Goal: Book appointment/travel/reservation

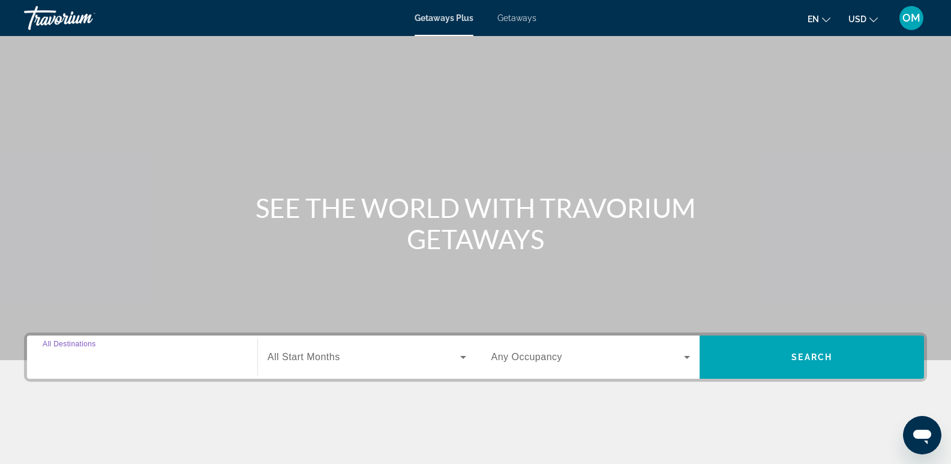
click at [76, 351] on input "Destination All Destinations" at bounding box center [142, 357] width 199 height 14
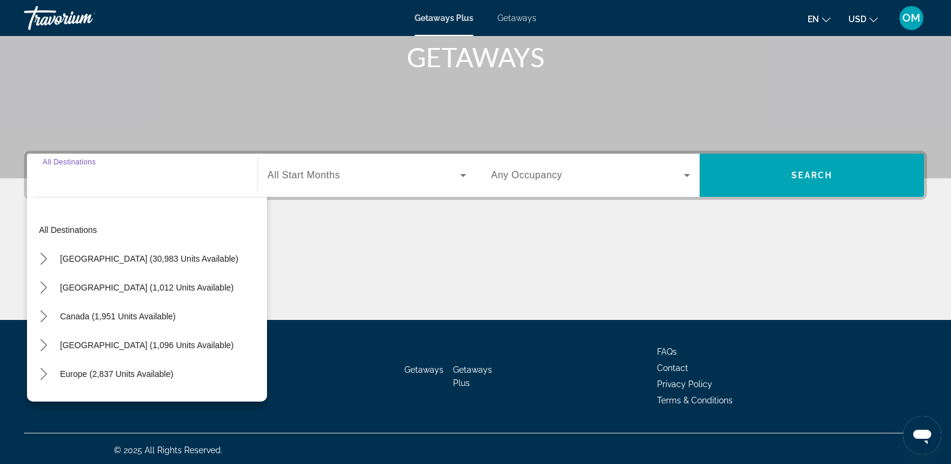
scroll to position [185, 0]
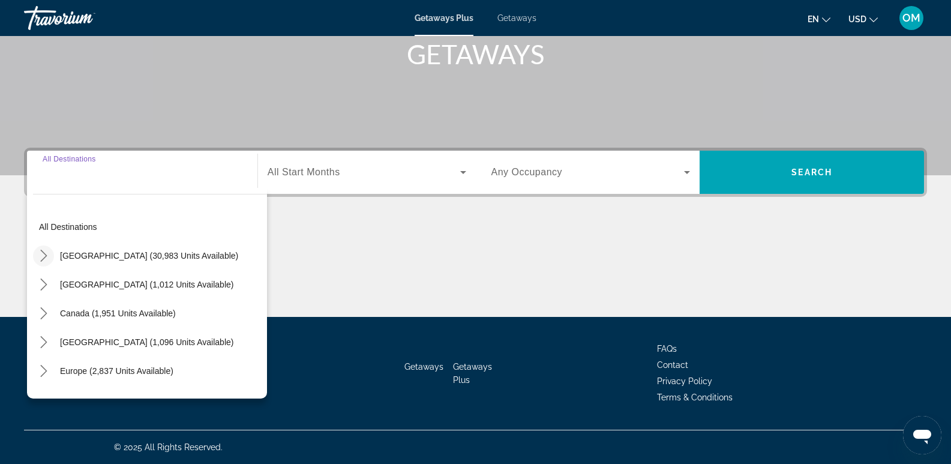
click at [41, 255] on icon "Toggle United States (30,983 units available) submenu" at bounding box center [44, 256] width 12 height 12
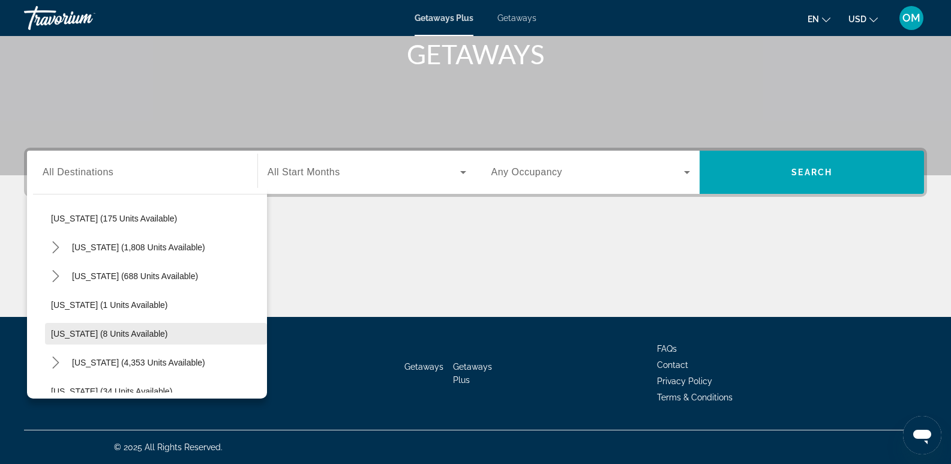
scroll to position [155, 0]
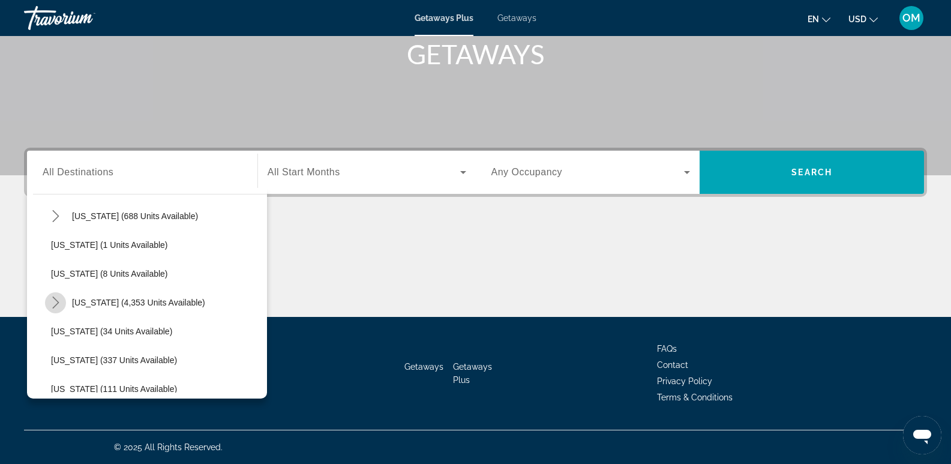
click at [54, 302] on icon "Toggle Florida (4,353 units available) submenu" at bounding box center [56, 302] width 12 height 12
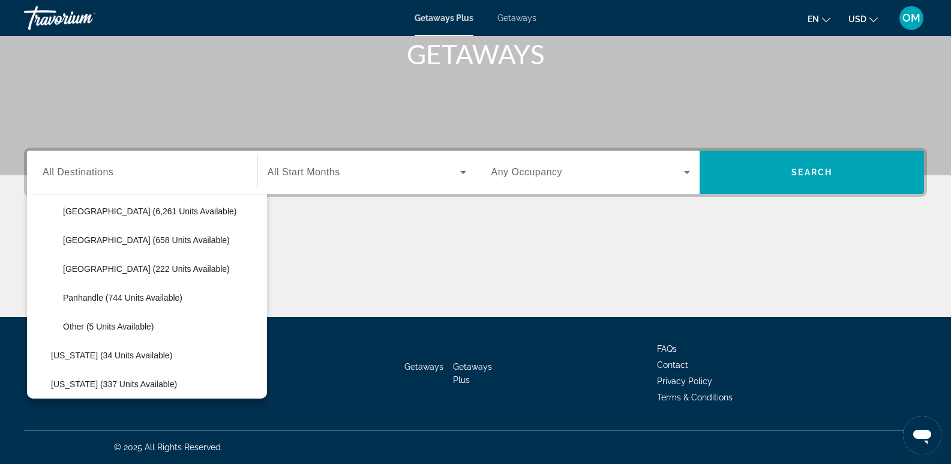
scroll to position [215, 0]
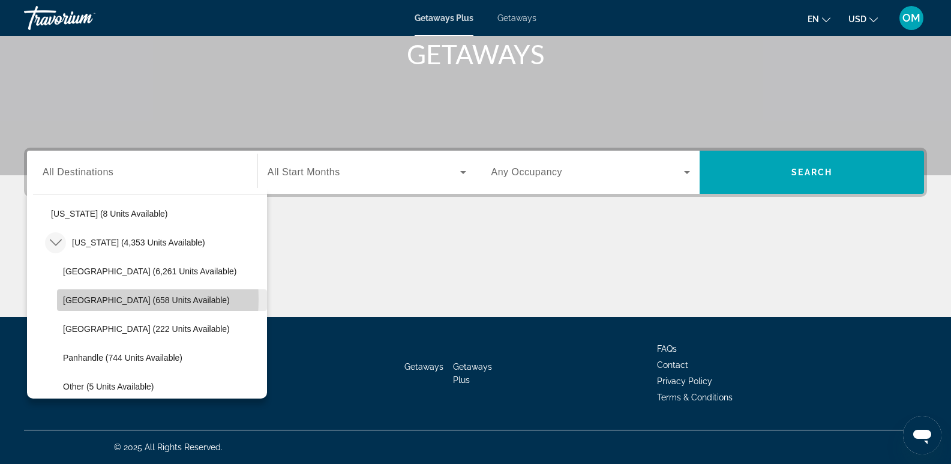
click at [72, 299] on span "[GEOGRAPHIC_DATA] (658 units available)" at bounding box center [146, 300] width 167 height 10
type input "**********"
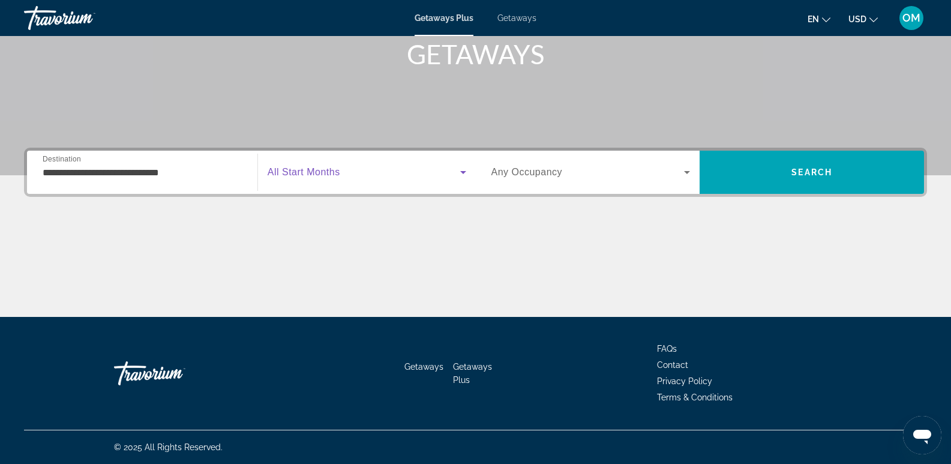
click at [464, 172] on icon "Search widget" at bounding box center [463, 172] width 6 height 3
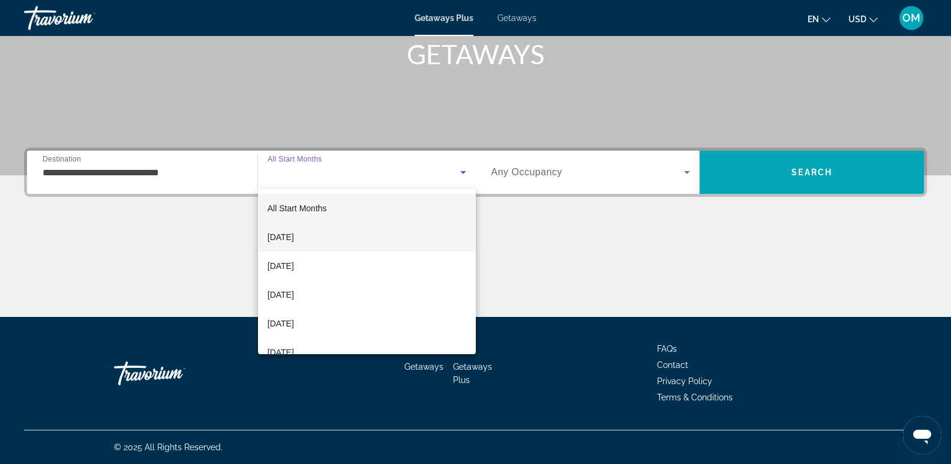
click at [350, 238] on mat-option "[DATE]" at bounding box center [367, 237] width 218 height 29
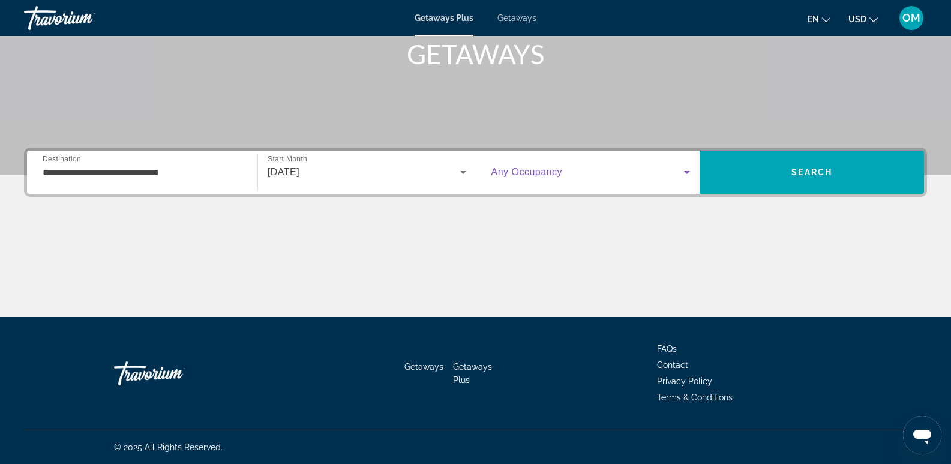
click at [688, 172] on icon "Search widget" at bounding box center [687, 172] width 6 height 3
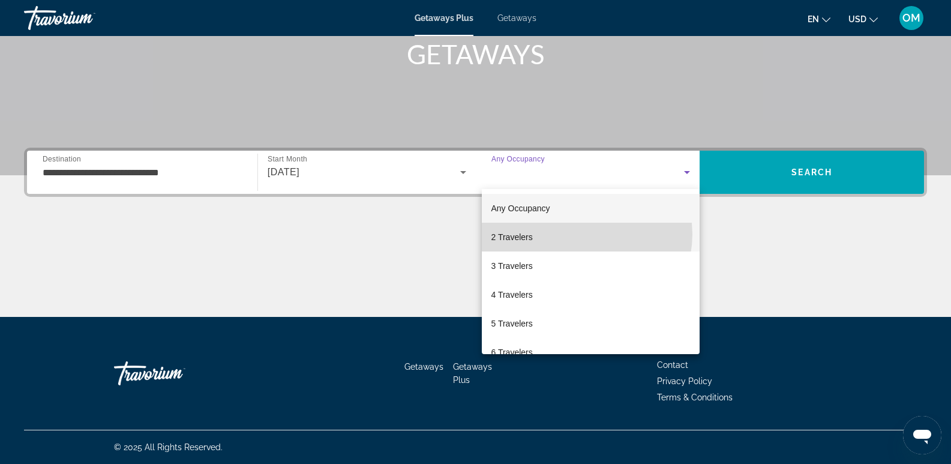
click at [586, 234] on mat-option "2 Travelers" at bounding box center [591, 237] width 218 height 29
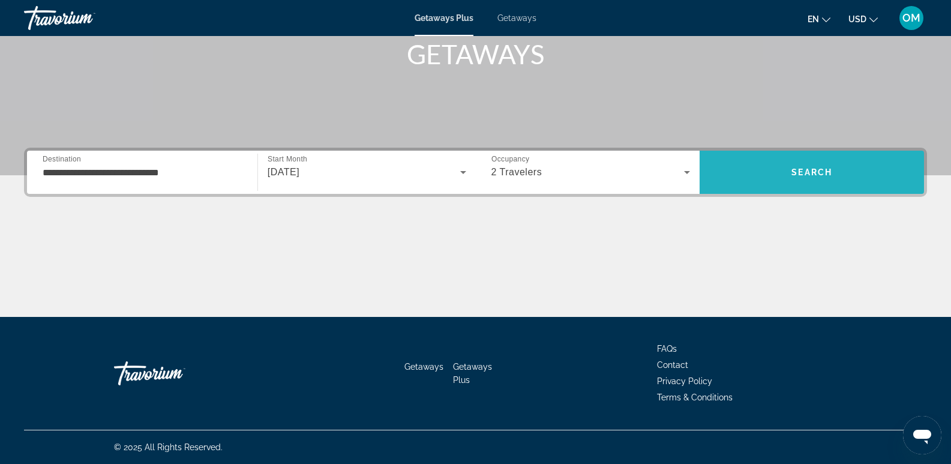
click at [830, 168] on span "Search" at bounding box center [811, 172] width 41 height 10
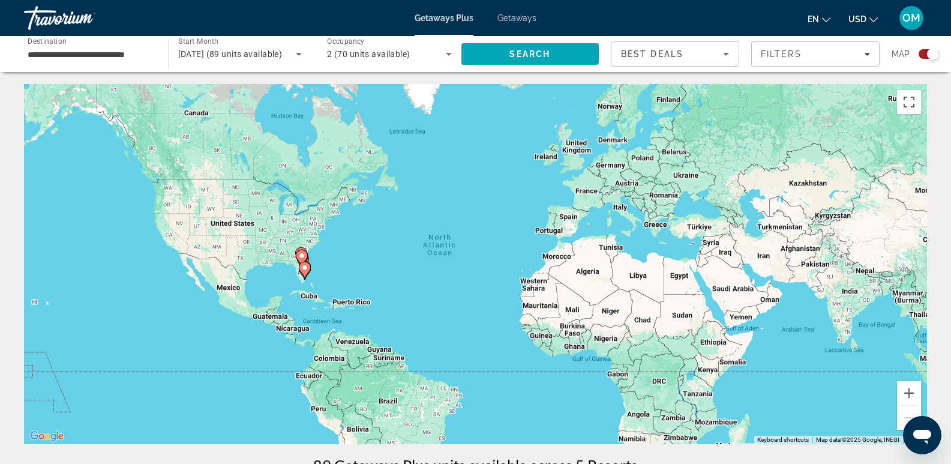
click at [921, 54] on div "Search widget" at bounding box center [928, 54] width 20 height 10
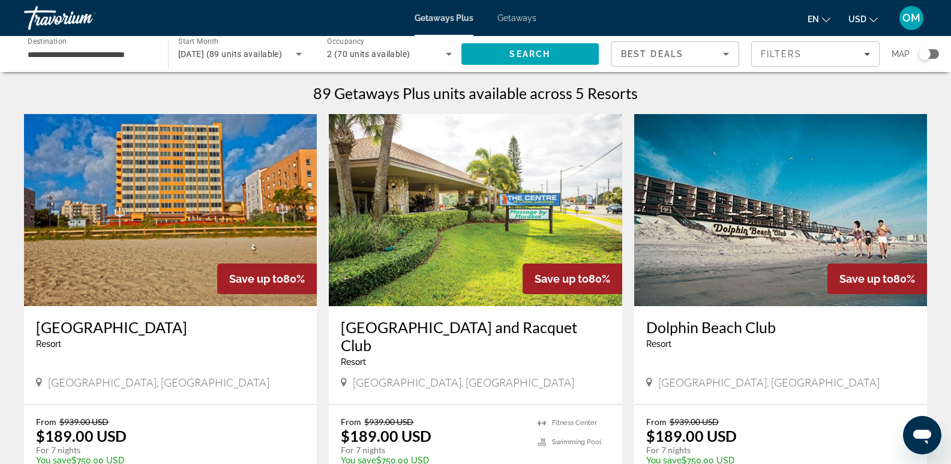
click at [875, 18] on icon "Change currency" at bounding box center [873, 20] width 8 height 8
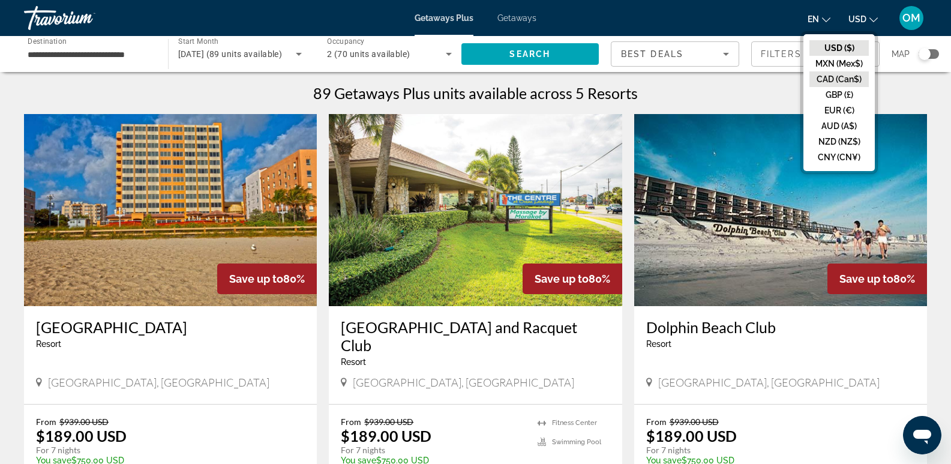
click at [850, 80] on button "CAD (Can$)" at bounding box center [838, 79] width 59 height 16
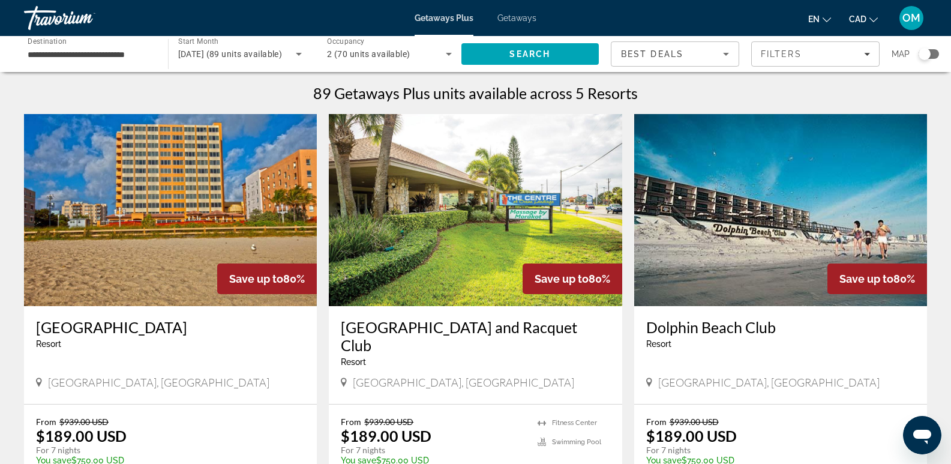
click at [872, 18] on icon "Change currency" at bounding box center [873, 20] width 8 height 8
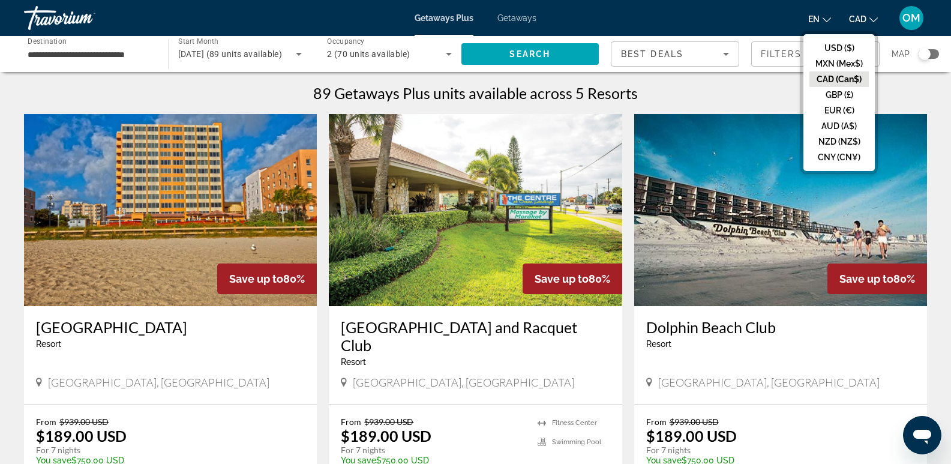
click at [840, 77] on button "CAD (Can$)" at bounding box center [838, 79] width 59 height 16
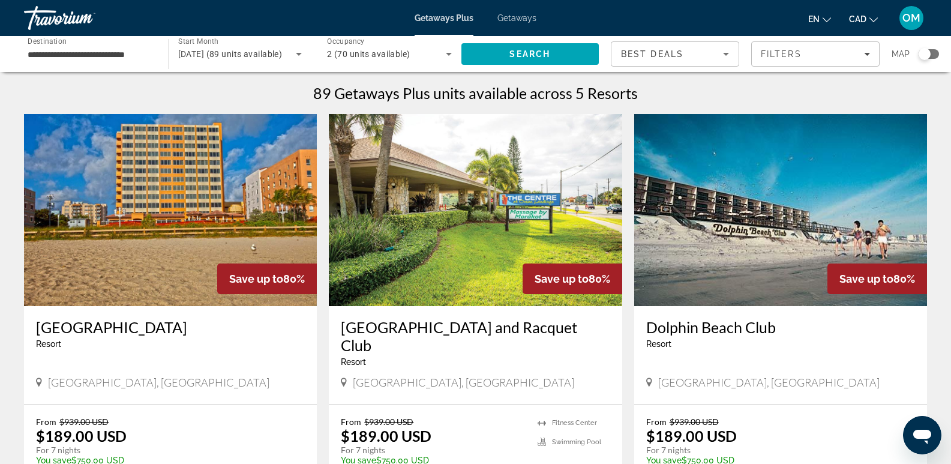
click at [935, 53] on div "Search widget" at bounding box center [928, 54] width 20 height 10
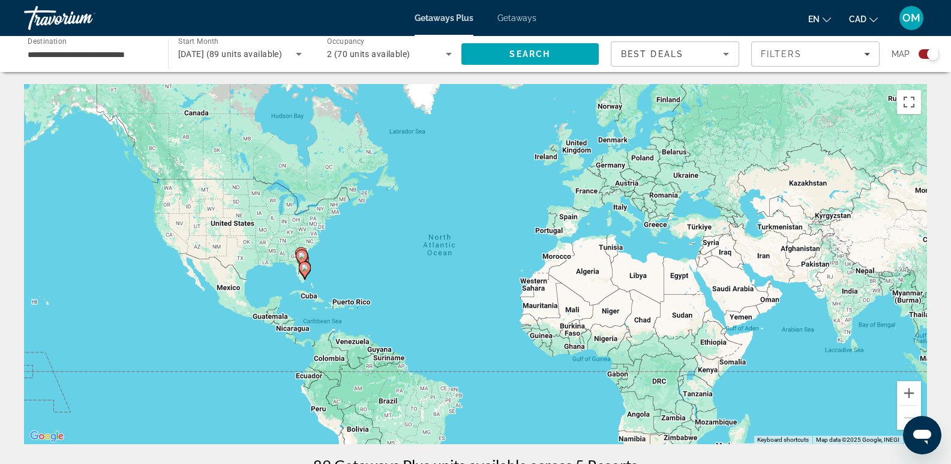
click at [922, 55] on div "Search widget" at bounding box center [928, 54] width 20 height 10
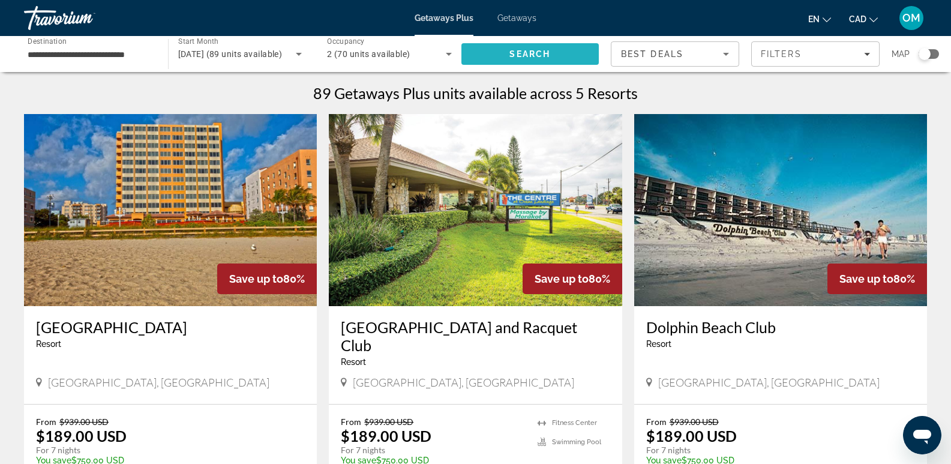
click at [543, 54] on span "Search" at bounding box center [529, 54] width 41 height 10
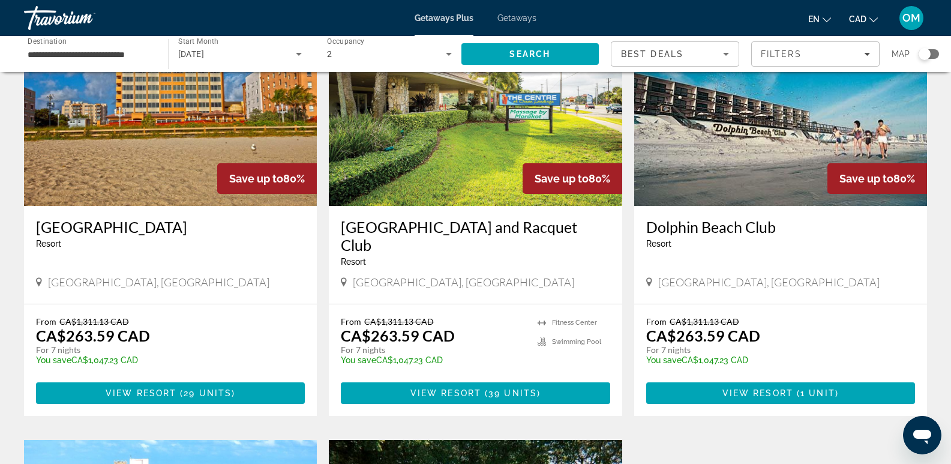
scroll to position [120, 0]
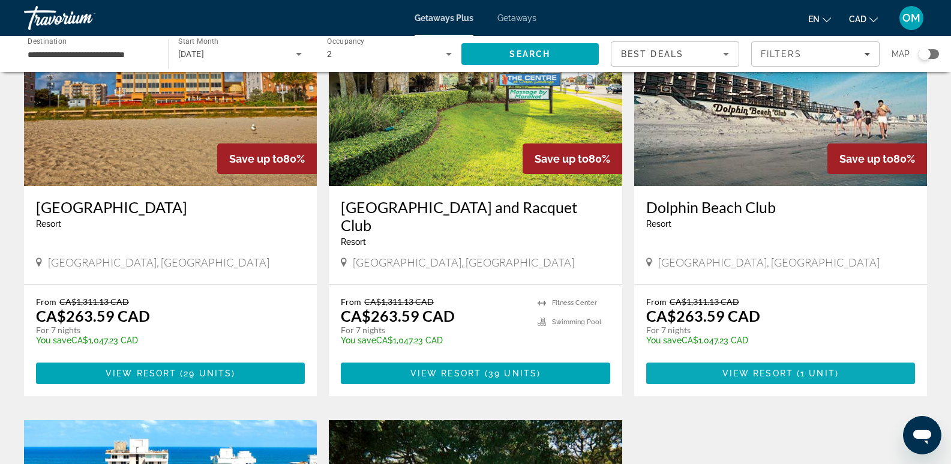
click at [743, 374] on span "View Resort" at bounding box center [757, 373] width 71 height 10
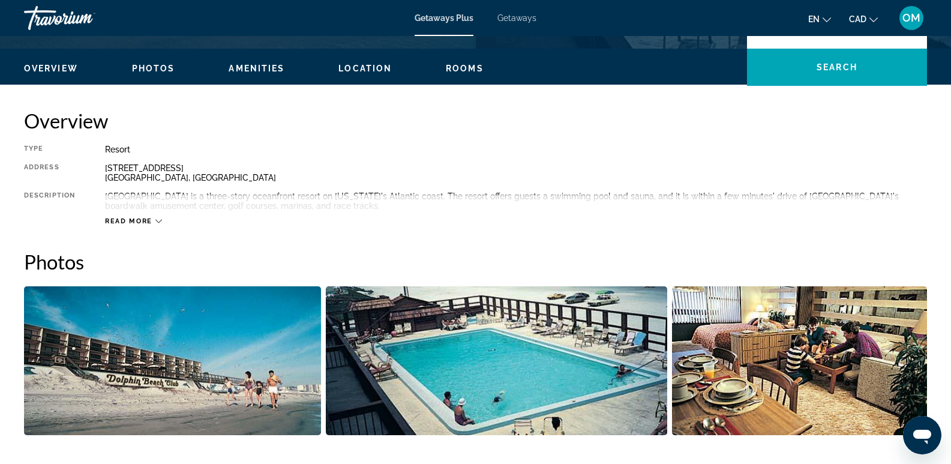
scroll to position [360, 0]
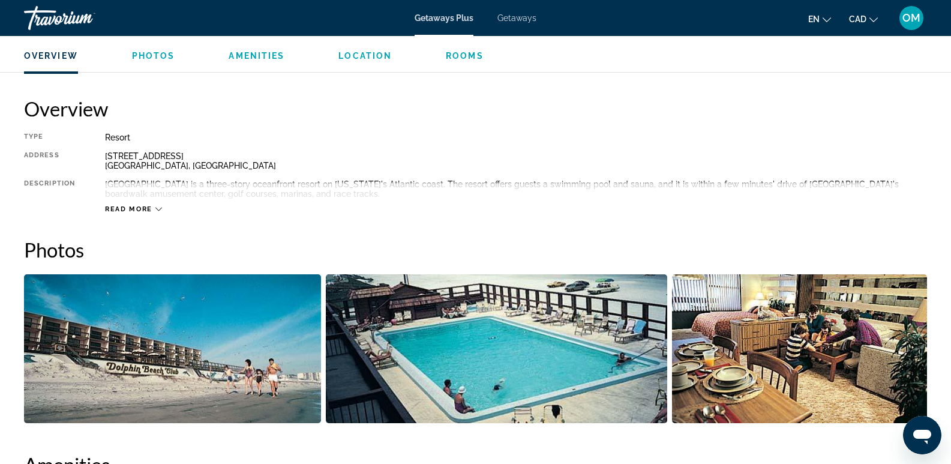
click at [125, 206] on span "Read more" at bounding box center [128, 209] width 47 height 8
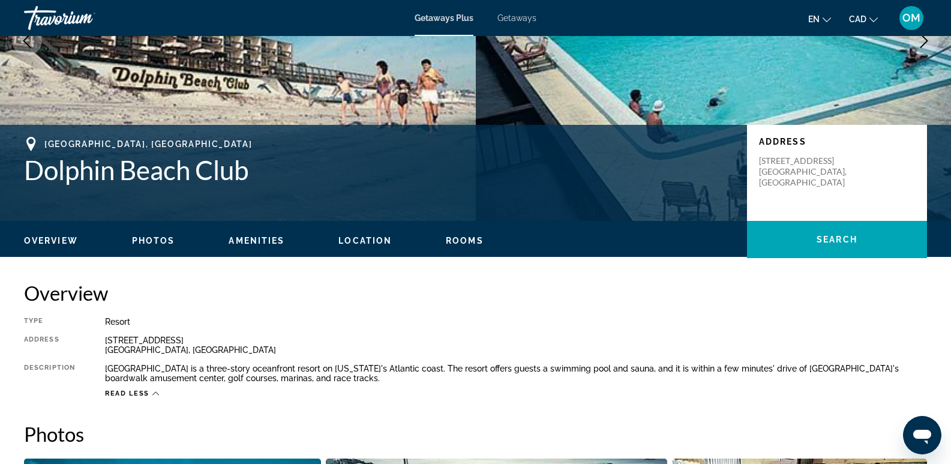
scroll to position [60, 0]
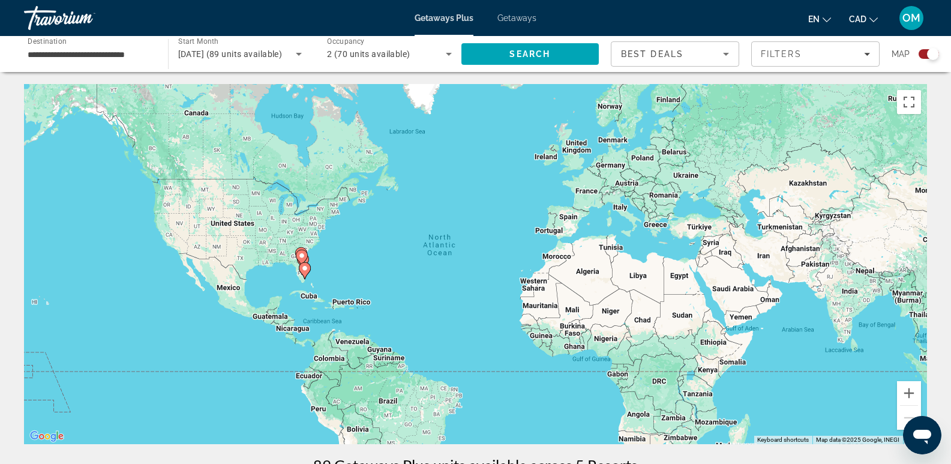
click at [923, 52] on div "Search widget" at bounding box center [928, 54] width 20 height 10
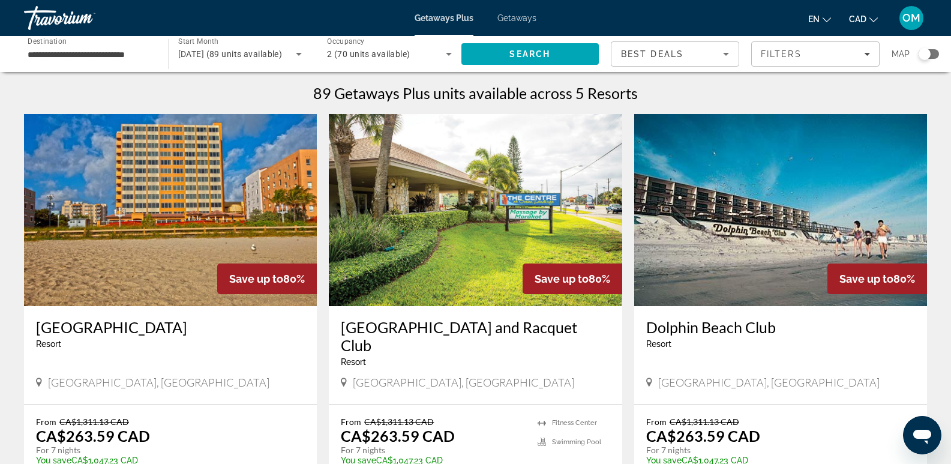
scroll to position [60, 0]
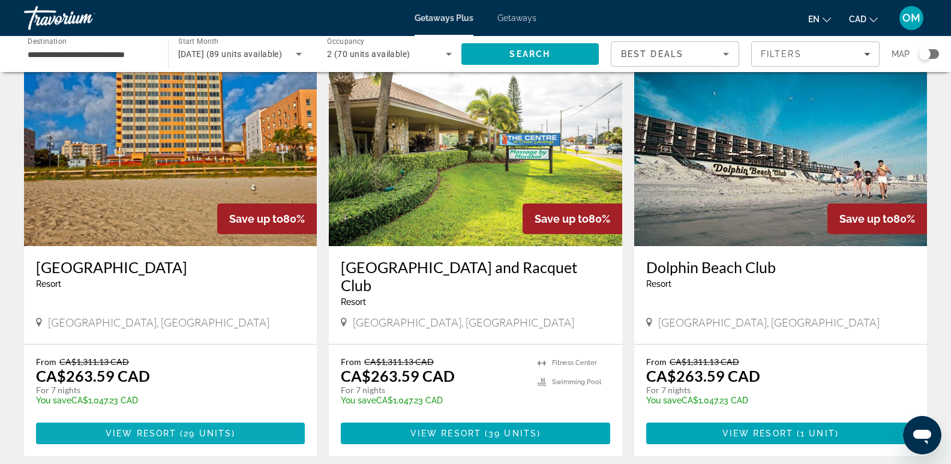
click at [126, 431] on span "View Resort" at bounding box center [141, 433] width 71 height 10
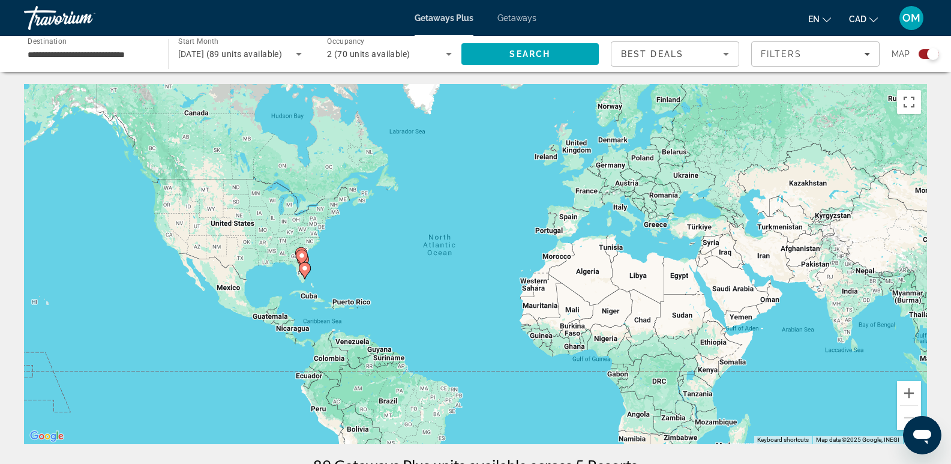
click at [923, 53] on div "Search widget" at bounding box center [928, 54] width 20 height 10
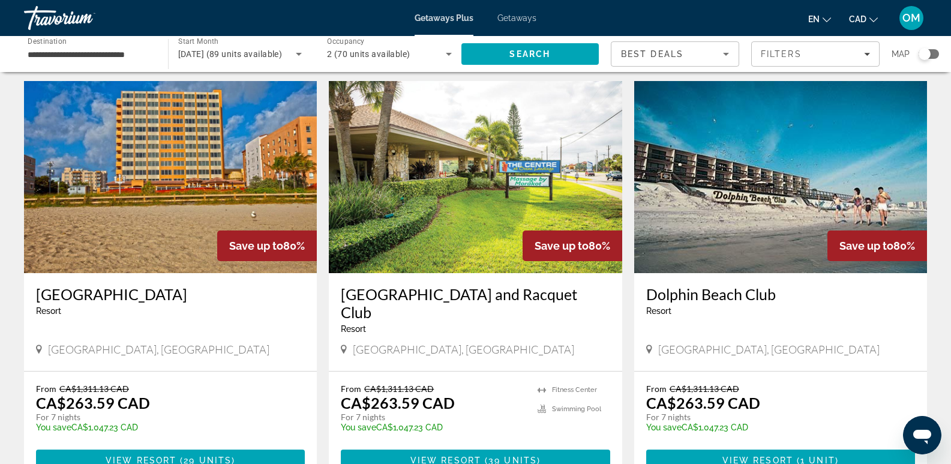
scroll to position [60, 0]
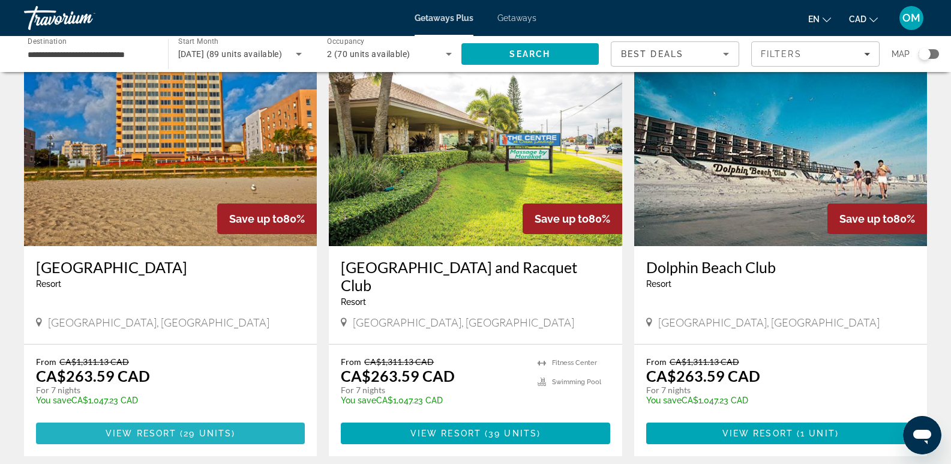
click at [141, 434] on span "View Resort" at bounding box center [141, 433] width 71 height 10
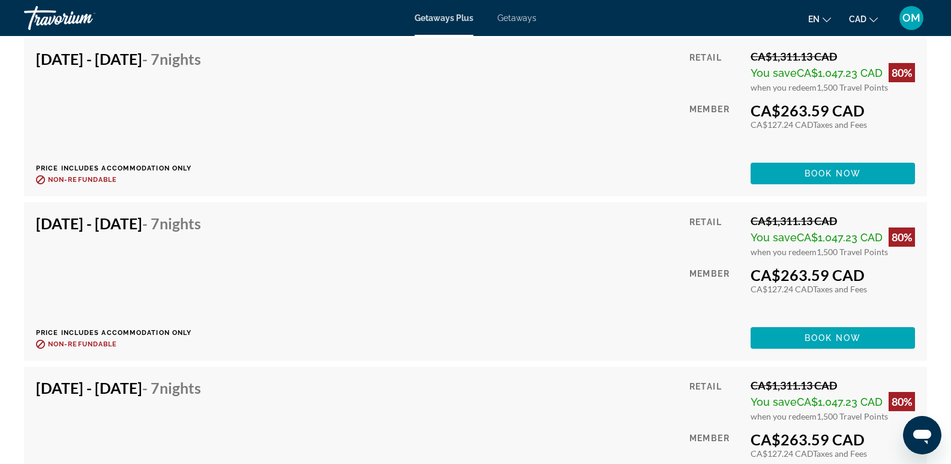
scroll to position [2100, 0]
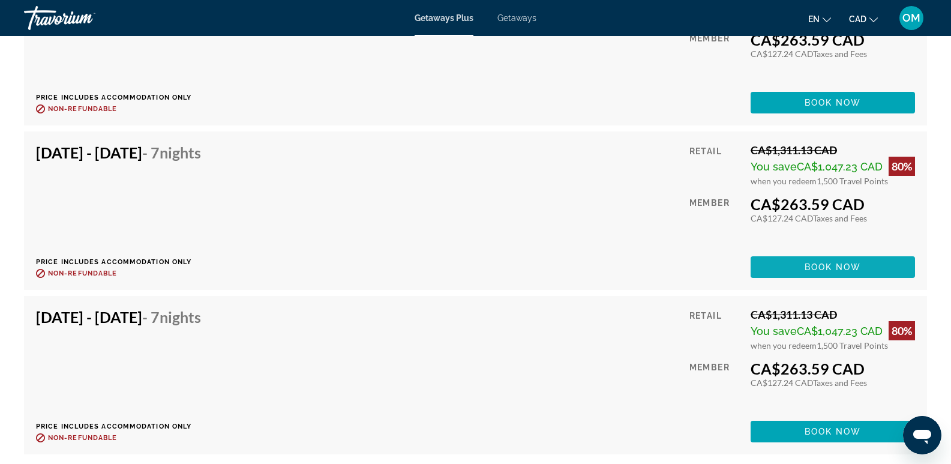
click at [824, 275] on span "Main content" at bounding box center [833, 267] width 164 height 29
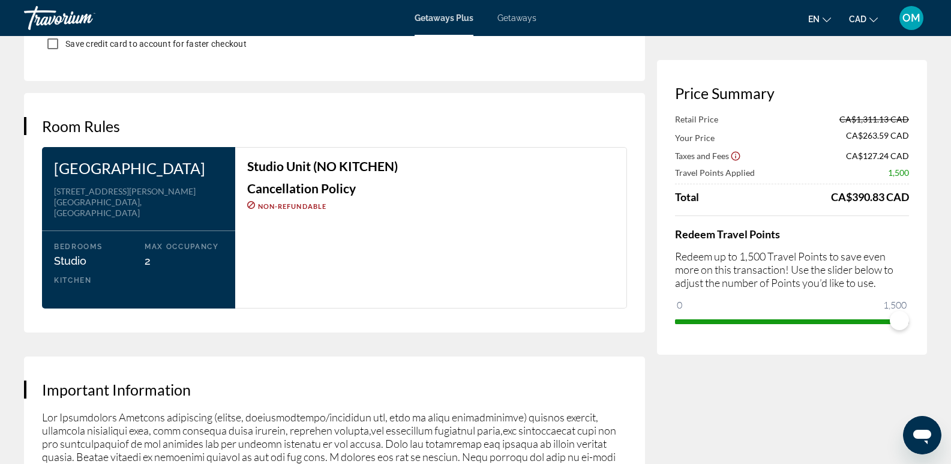
scroll to position [1260, 0]
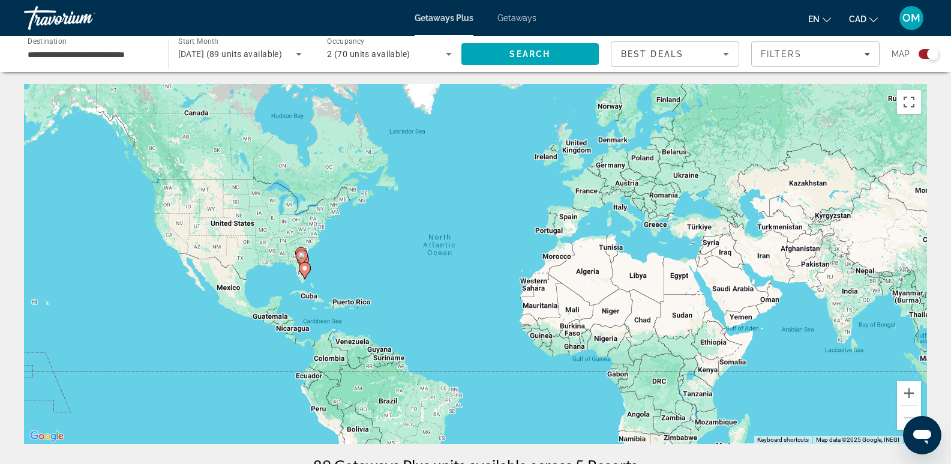
click at [49, 55] on input "**********" at bounding box center [90, 54] width 125 height 14
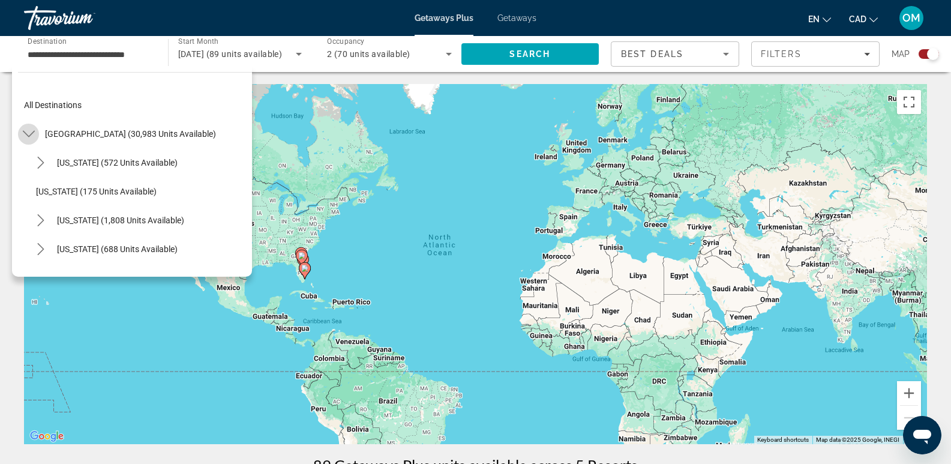
click at [31, 132] on icon "Toggle United States (30,983 units available) submenu" at bounding box center [29, 134] width 12 height 12
click at [27, 188] on icon "Toggle Canada (1,951 units available) submenu" at bounding box center [29, 191] width 12 height 12
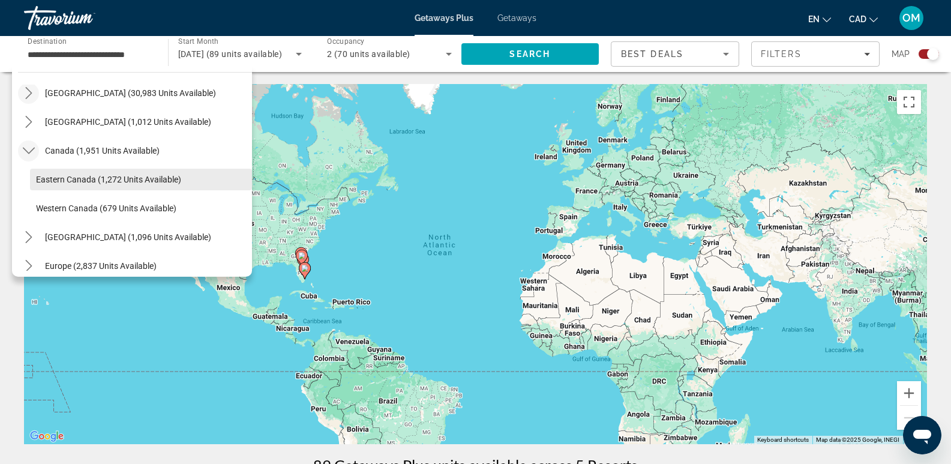
scroll to position [60, 0]
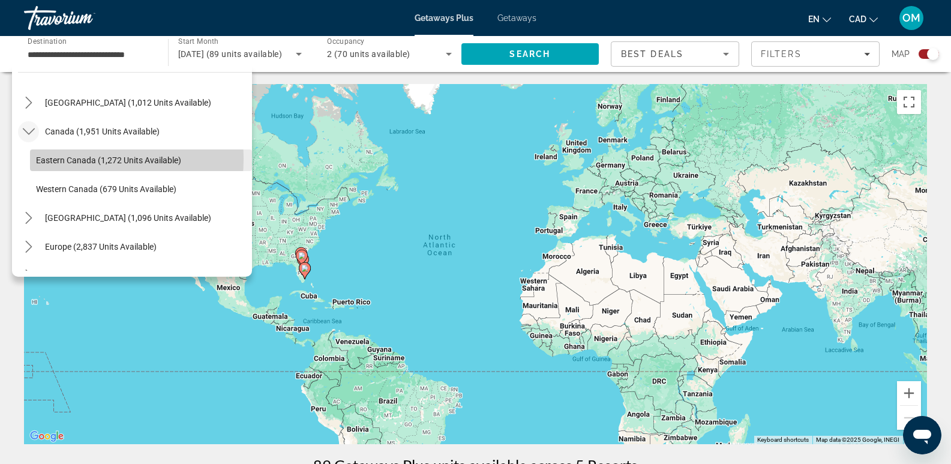
click at [55, 158] on span "Eastern Canada (1,272 units available)" at bounding box center [108, 160] width 145 height 10
type input "**********"
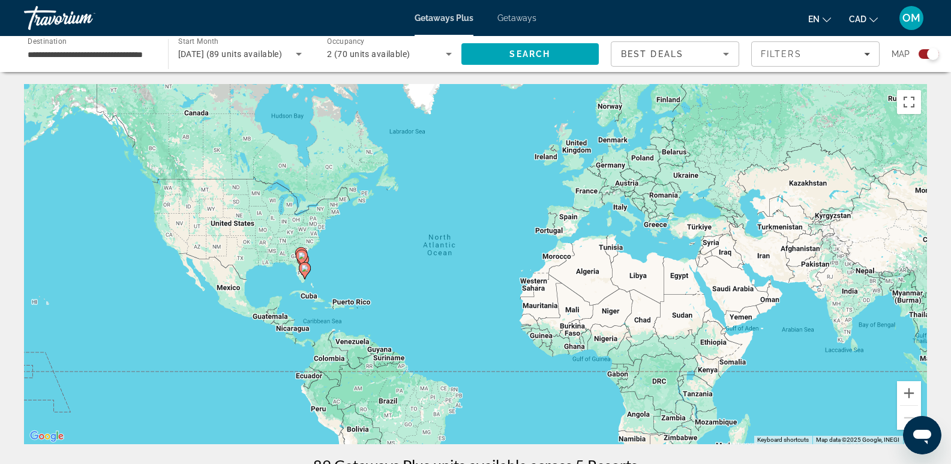
click at [922, 54] on div "Search widget" at bounding box center [928, 54] width 20 height 10
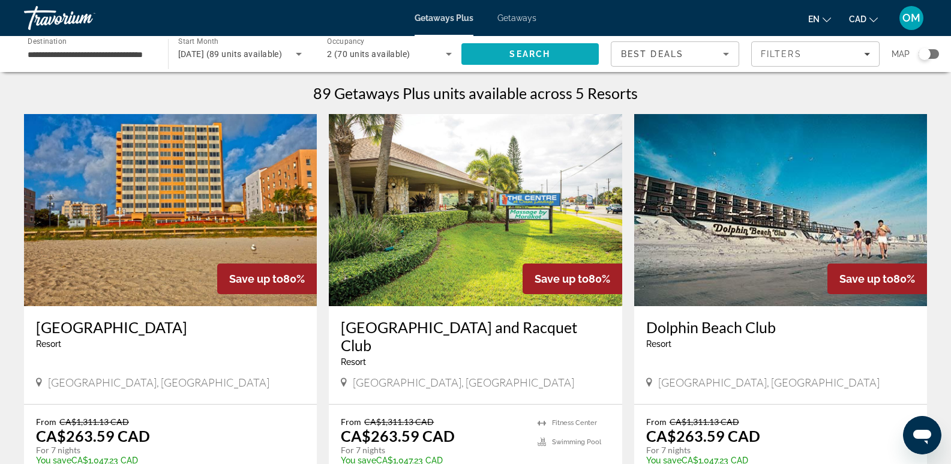
click at [547, 53] on span "Search" at bounding box center [529, 54] width 41 height 10
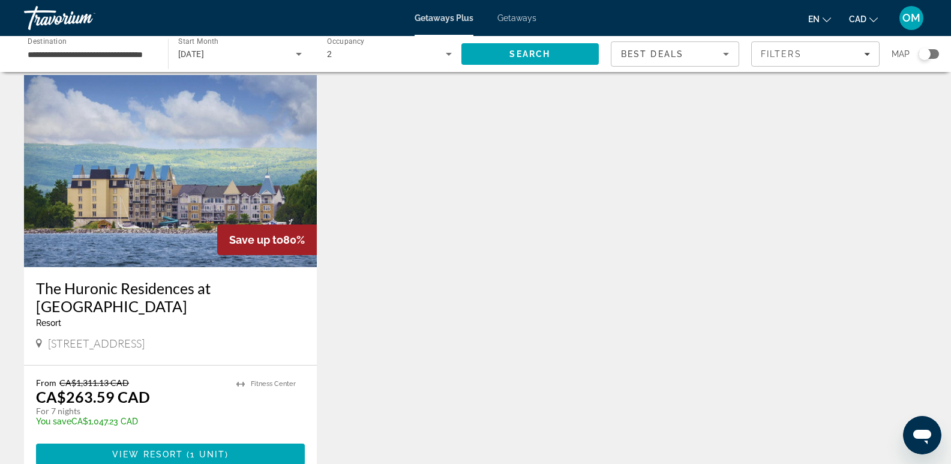
scroll to position [60, 0]
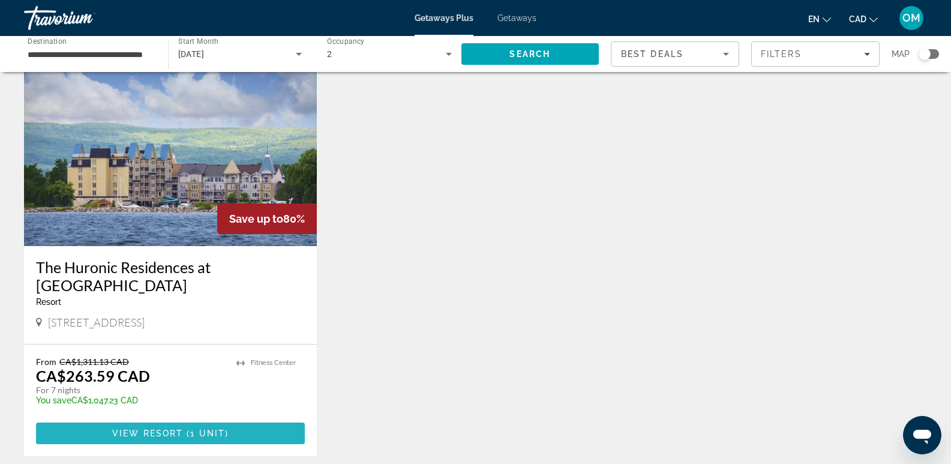
click at [145, 428] on span "View Resort" at bounding box center [147, 433] width 71 height 10
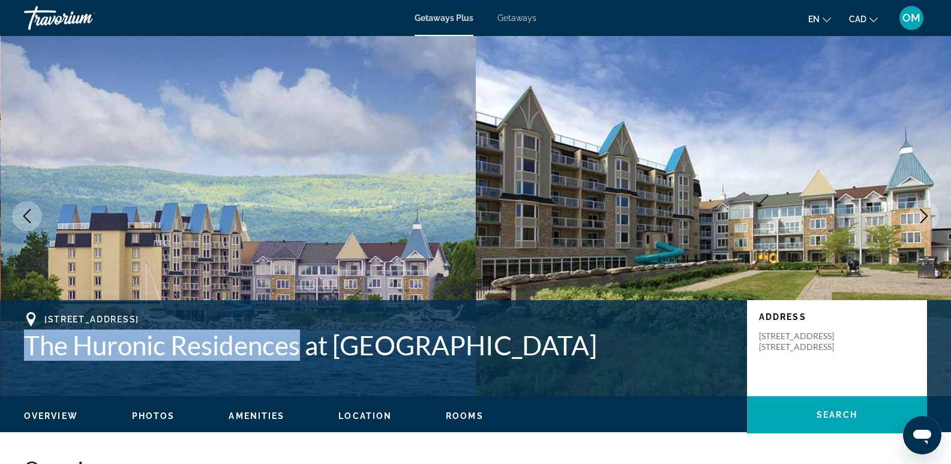
drag, startPoint x: 28, startPoint y: 346, endPoint x: 301, endPoint y: 359, distance: 273.3
click at [301, 359] on h1 "The Huronic Residences at [GEOGRAPHIC_DATA]" at bounding box center [379, 344] width 711 height 31
copy h1 "The Huronic Residences"
